Goal: Task Accomplishment & Management: Manage account settings

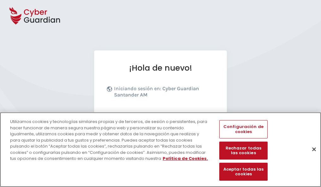
scroll to position [77, 0]
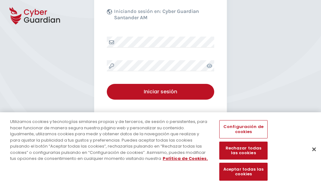
click at [311, 156] on button "Cerrar" at bounding box center [314, 150] width 14 height 14
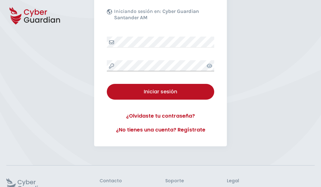
scroll to position [123, 0]
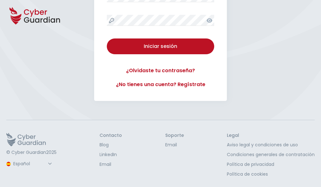
click at [107, 39] on button "Iniciar sesión" at bounding box center [160, 47] width 107 height 16
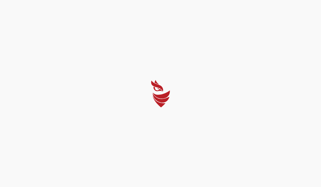
scroll to position [0, 0]
select select "Português (BR)"
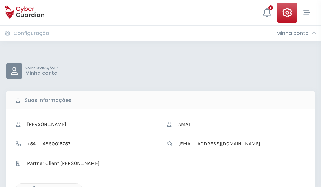
click at [33, 187] on icon "button" at bounding box center [32, 189] width 5 height 5
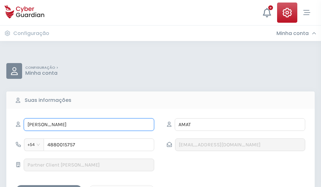
click at [89, 125] on input "ESTRELLA" at bounding box center [89, 125] width 131 height 13
type input "E"
type input "Alma"
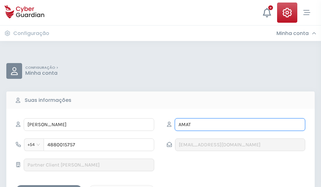
click at [240, 125] on input "AMAT" at bounding box center [240, 125] width 131 height 13
type input "A"
type input "Múñiz"
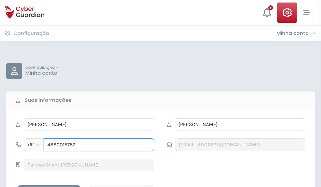
click at [99, 145] on input "4880015757" at bounding box center [99, 145] width 111 height 13
type input "4"
type input "4887261986"
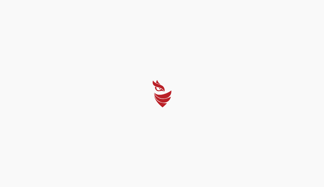
select select "Português (BR)"
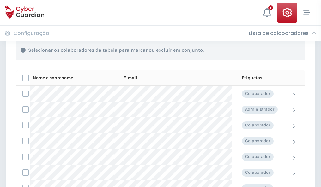
scroll to position [271, 0]
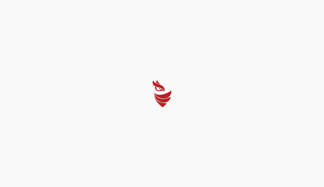
select select "Português (BR)"
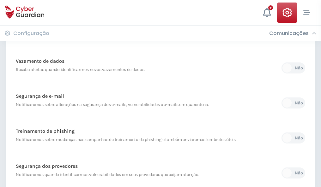
scroll to position [333, 0]
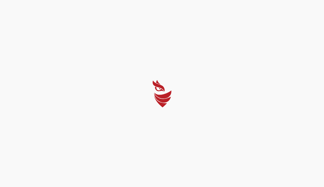
select select "Português (BR)"
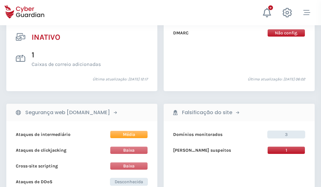
scroll to position [627, 0]
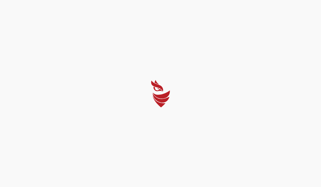
select select "Português (BR)"
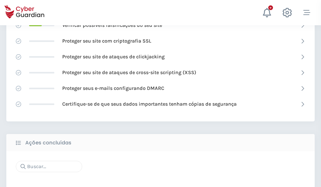
scroll to position [421, 0]
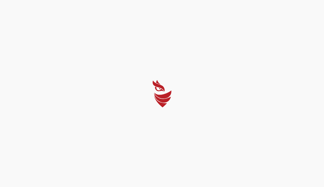
select select "Português (BR)"
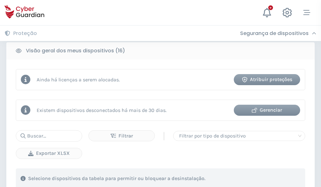
scroll to position [589, 0]
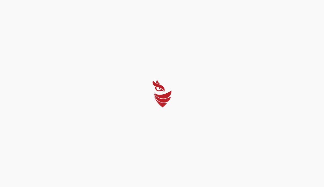
select select "Português (BR)"
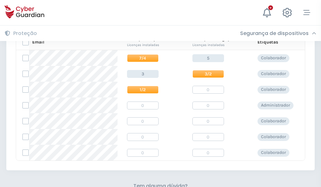
scroll to position [271, 0]
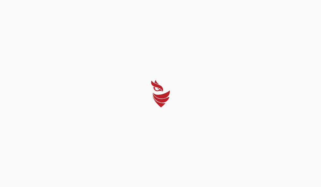
select select "Português (BR)"
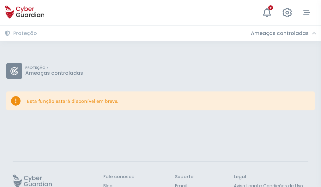
scroll to position [41, 0]
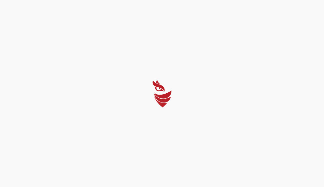
select select "Português (BR)"
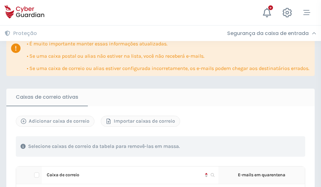
scroll to position [371, 0]
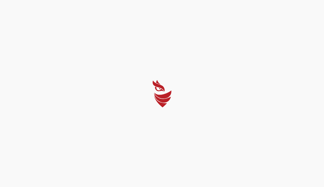
select select "Português (BR)"
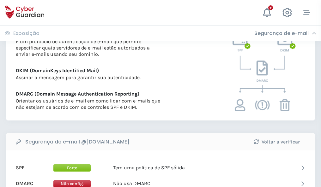
scroll to position [341, 0]
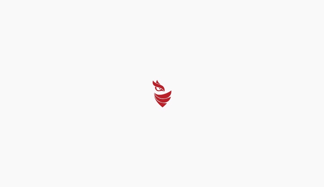
select select "Português (BR)"
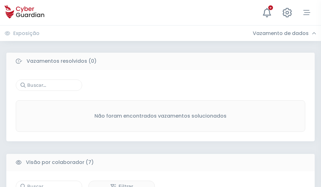
scroll to position [523, 0]
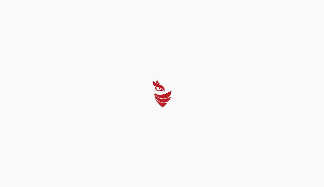
select select "Português (BR)"
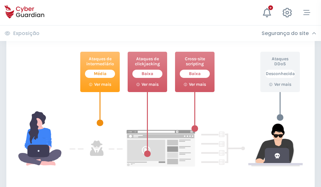
scroll to position [344, 0]
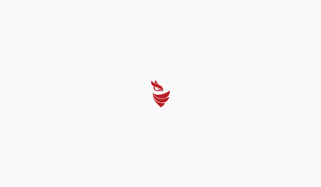
select select "Português (BR)"
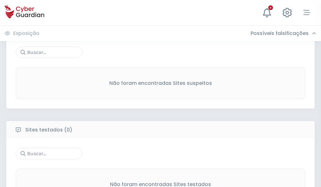
scroll to position [331, 0]
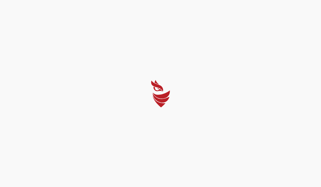
select select "Português (BR)"
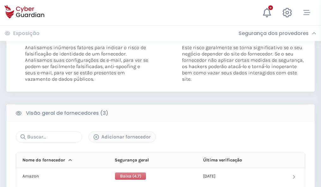
scroll to position [354, 0]
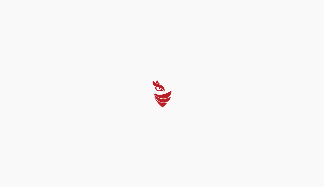
select select "Português (BR)"
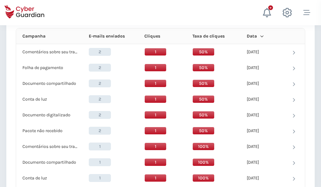
scroll to position [567, 0]
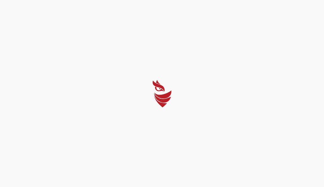
select select "Português (BR)"
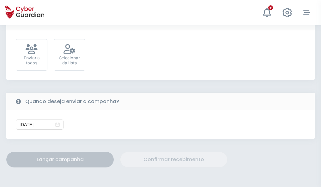
scroll to position [231, 0]
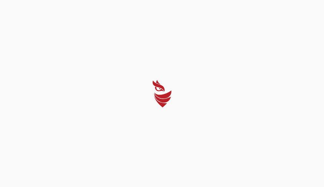
select select "Português (BR)"
